Goal: Transaction & Acquisition: Purchase product/service

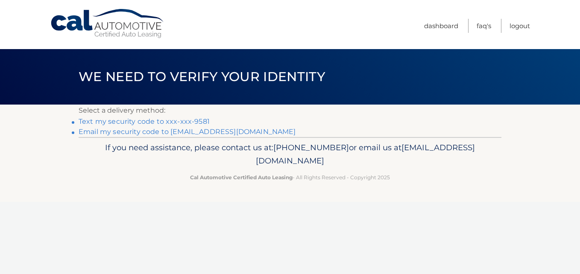
click at [236, 230] on div "Cal Automotive Menu Dashboard FAQ's Logout ×" at bounding box center [290, 137] width 580 height 274
click at [198, 121] on link "Text my security code to xxx-xxx-9581" at bounding box center [144, 121] width 131 height 8
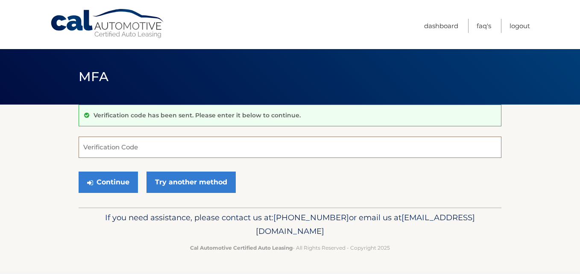
click at [110, 149] on input "Verification Code" at bounding box center [290, 147] width 423 height 21
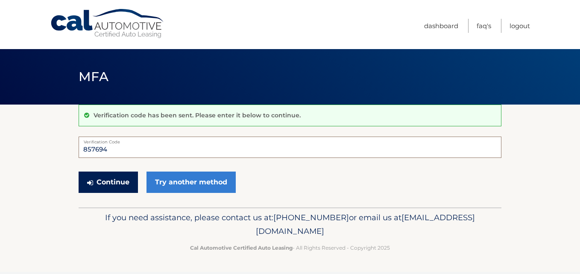
type input "857694"
click at [107, 182] on button "Continue" at bounding box center [108, 182] width 59 height 21
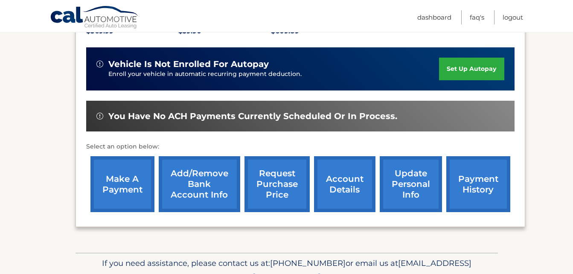
scroll to position [213, 0]
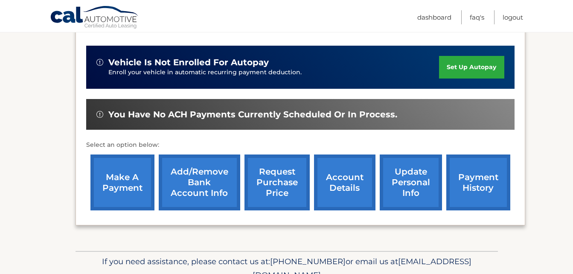
click at [113, 177] on link "make a payment" at bounding box center [122, 183] width 64 height 56
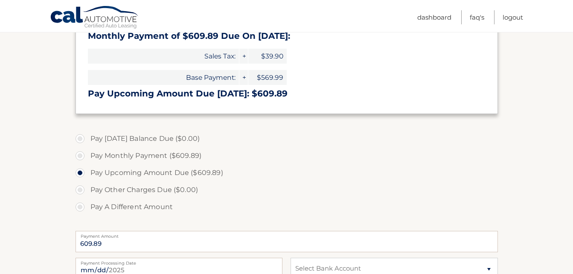
scroll to position [251, 0]
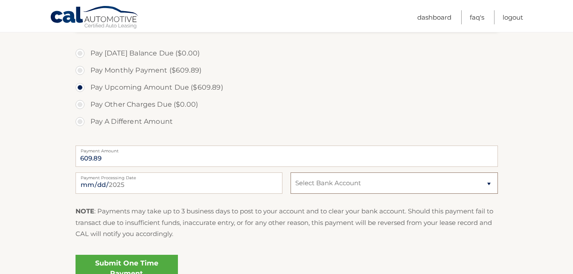
click at [490, 183] on select "Select Bank Account Checking WELLS FARGO BANK *****6089 Checking WELLS FARGO BA…" at bounding box center [394, 182] width 207 height 21
select select "NzE0Y2U5MzUtMzMyMC00Y2M2LWIwMmEtYzUwNWRlODVhMTMw"
click at [291, 172] on select "Select Bank Account Checking WELLS FARGO BANK *****6089 Checking WELLS FARGO BA…" at bounding box center [394, 182] width 207 height 21
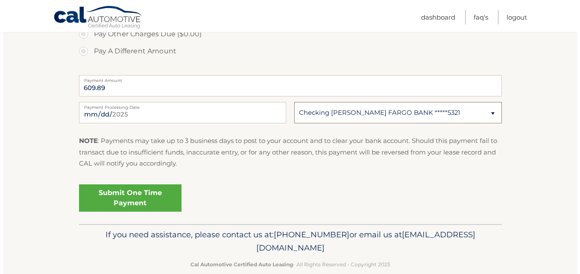
scroll to position [336, 0]
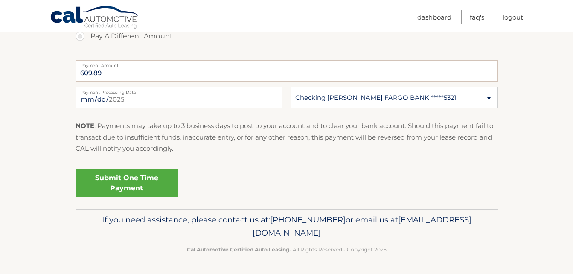
click at [140, 186] on link "Submit One Time Payment" at bounding box center [127, 182] width 102 height 27
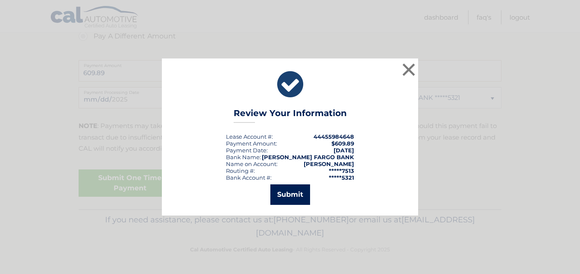
click at [295, 193] on button "Submit" at bounding box center [290, 194] width 40 height 20
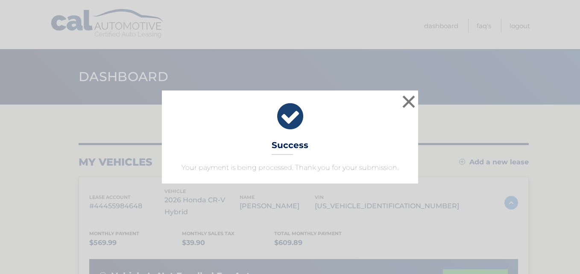
click at [350, 142] on div "× Success Your payment is being processed. Thank you for your submission." at bounding box center [290, 136] width 256 height 93
click at [413, 101] on button "×" at bounding box center [408, 101] width 17 height 17
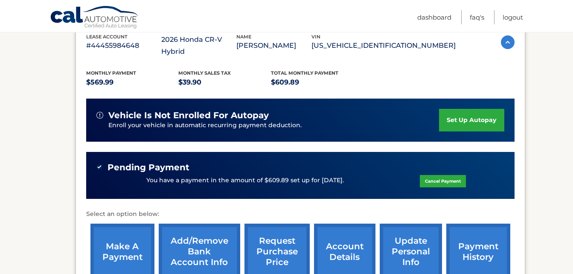
scroll to position [128, 0]
